Goal: Transaction & Acquisition: Purchase product/service

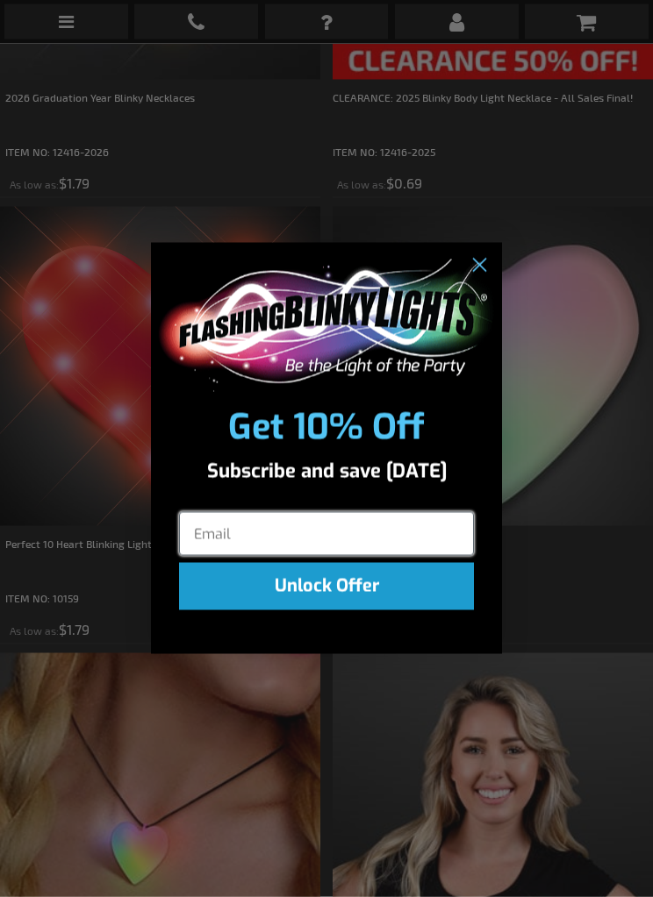
scroll to position [2429, 0]
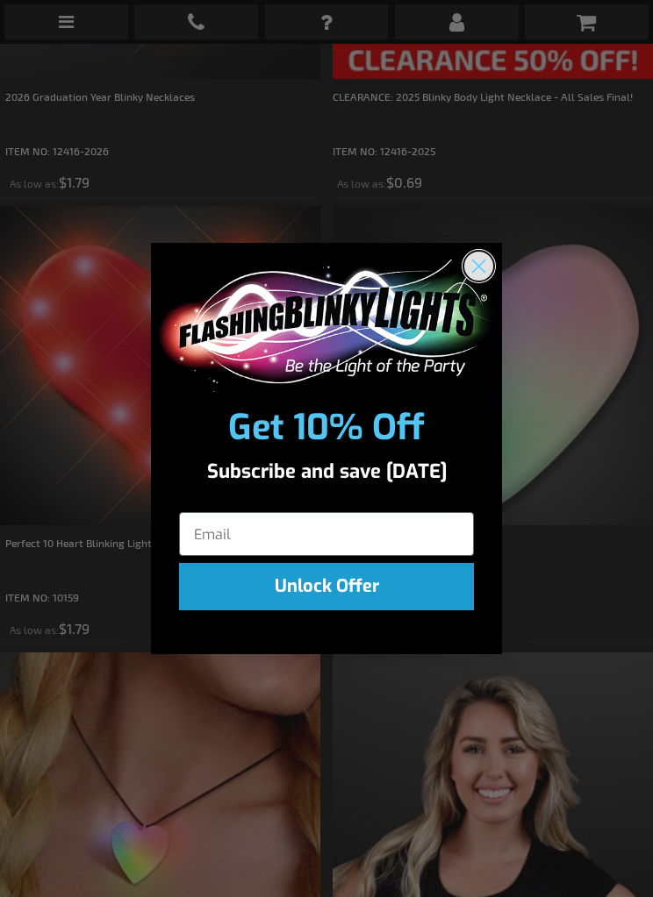
click at [479, 281] on circle "Close dialog" at bounding box center [478, 266] width 29 height 29
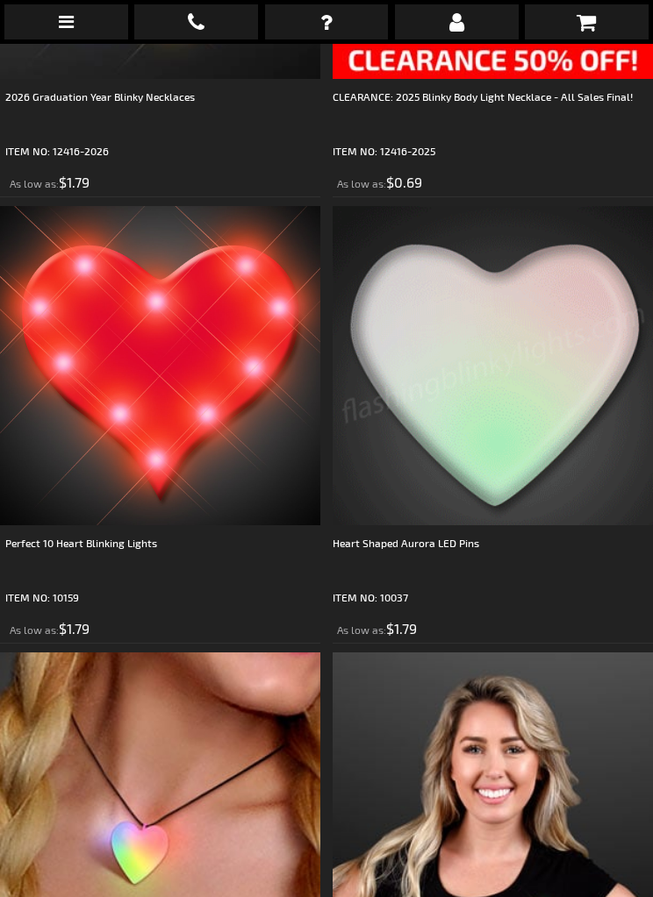
click at [554, 412] on img at bounding box center [493, 366] width 320 height 320
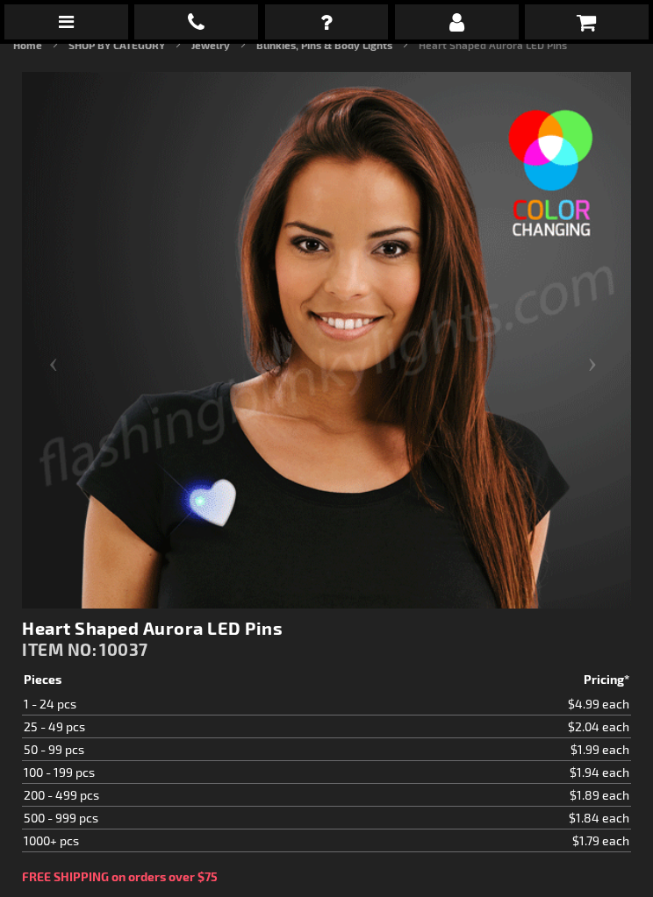
scroll to position [218, 0]
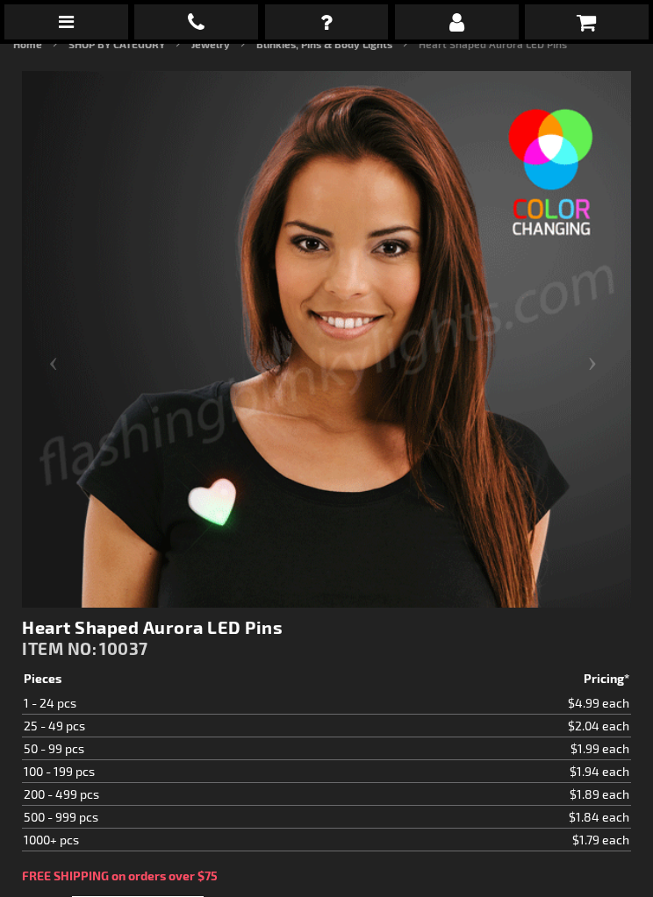
click at [582, 373] on div "Next" at bounding box center [596, 375] width 70 height 609
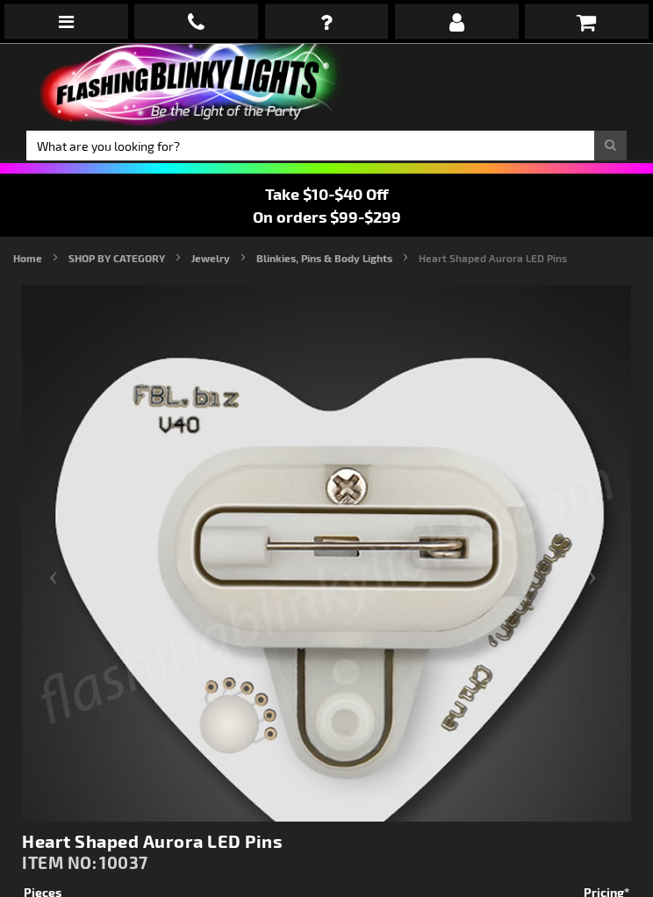
scroll to position [0, 0]
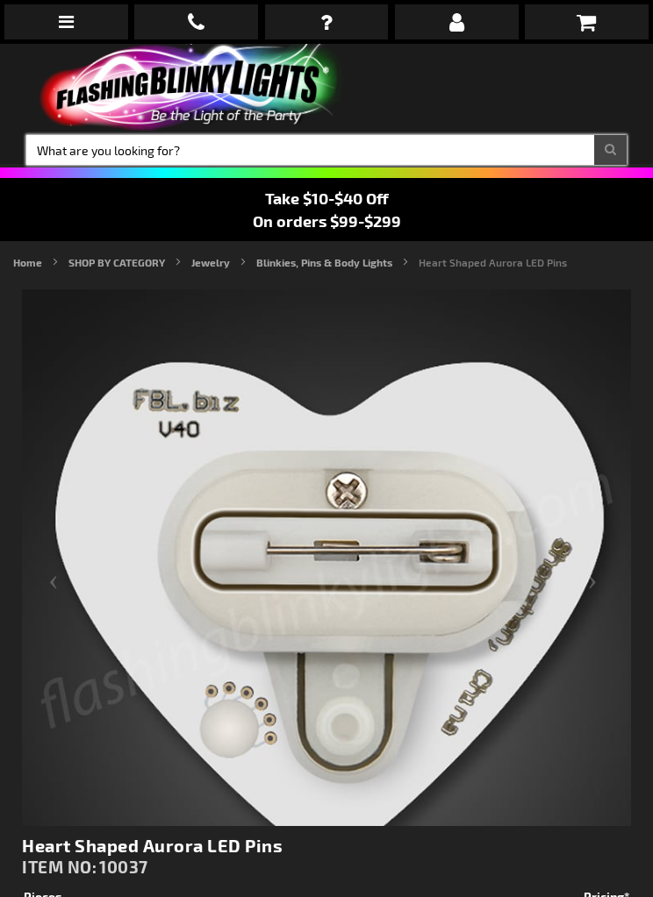
click at [447, 152] on input "Search" at bounding box center [326, 150] width 600 height 30
click at [437, 147] on input "Search" at bounding box center [326, 150] width 600 height 30
type input "Pin"
click at [610, 150] on button "Search" at bounding box center [610, 150] width 32 height 30
